Goal: Task Accomplishment & Management: Manage account settings

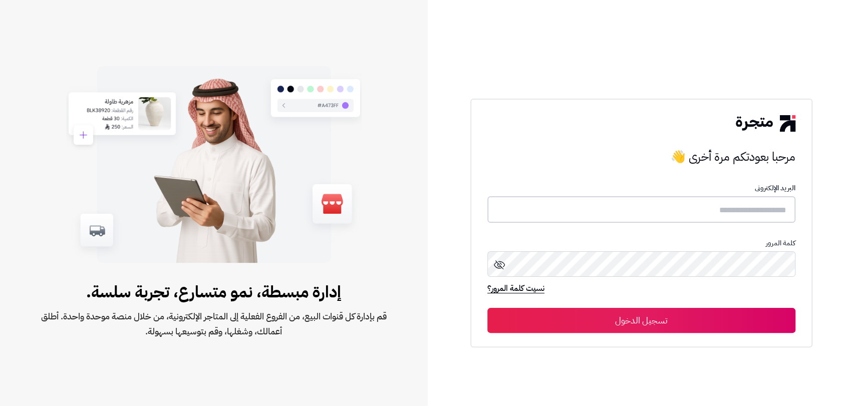
click at [753, 201] on input "text" at bounding box center [641, 209] width 308 height 27
type input "**********"
click at [652, 317] on button "تسجيل الدخول" at bounding box center [641, 320] width 308 height 25
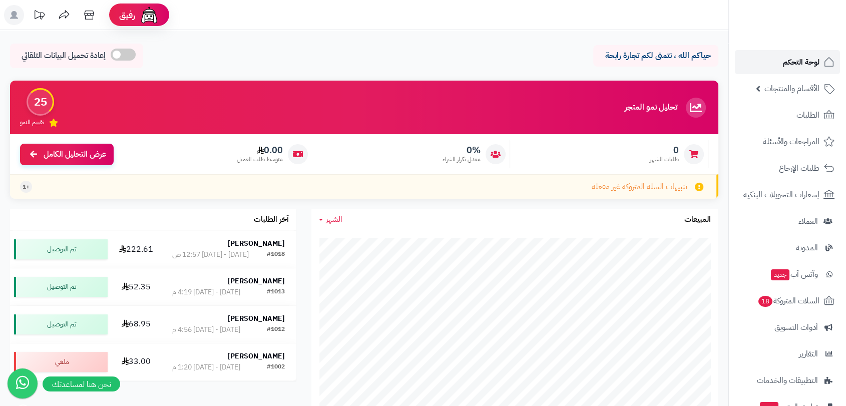
click at [800, 61] on span "لوحة التحكم" at bounding box center [801, 62] width 37 height 14
